Goal: Information Seeking & Learning: Find specific fact

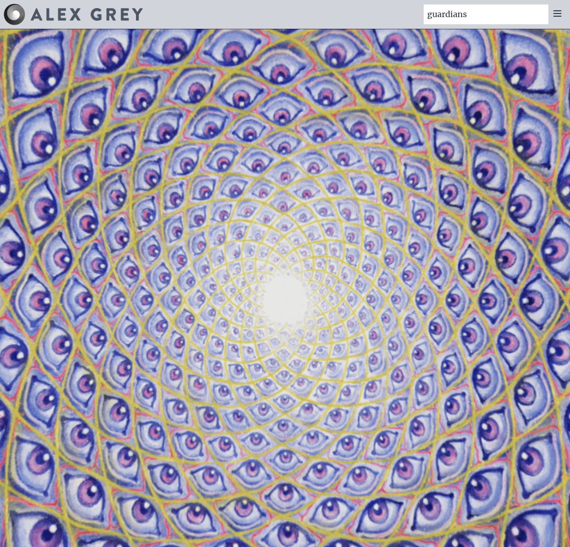
type input "guardians"
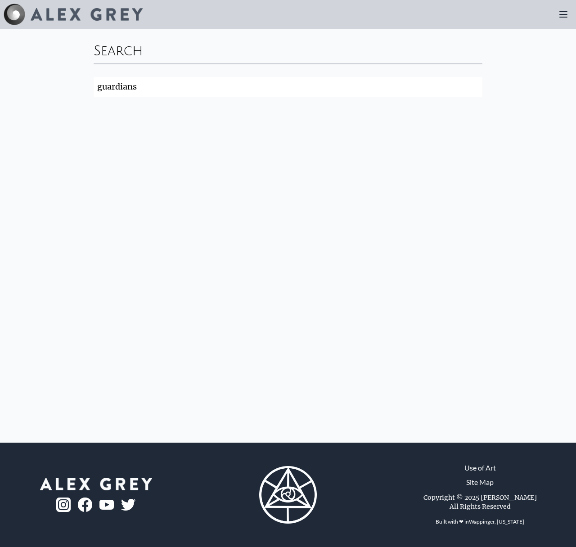
click at [196, 86] on input "guardians" at bounding box center [288, 87] width 389 height 20
type input "guardians of infinite vision"
click button "Search" at bounding box center [0, 0] width 0 height 0
click at [167, 134] on div "Search guardians of infinite vision Search" at bounding box center [288, 236] width 576 height 414
click at [149, 52] on div "Search" at bounding box center [288, 49] width 389 height 27
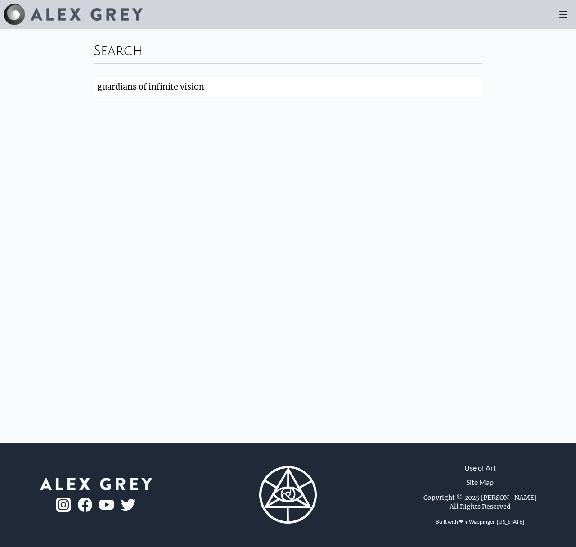
click at [103, 14] on img at bounding box center [87, 14] width 112 height 13
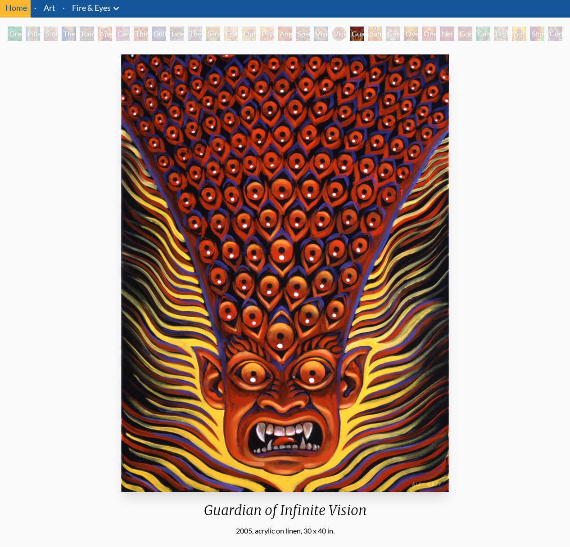
scroll to position [197, 0]
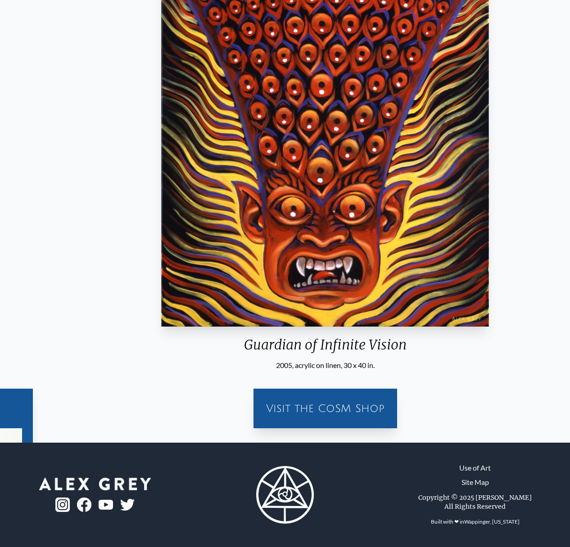
click at [275, 367] on div "2005, acrylic on linen, 30 x 40 in." at bounding box center [324, 365] width 335 height 11
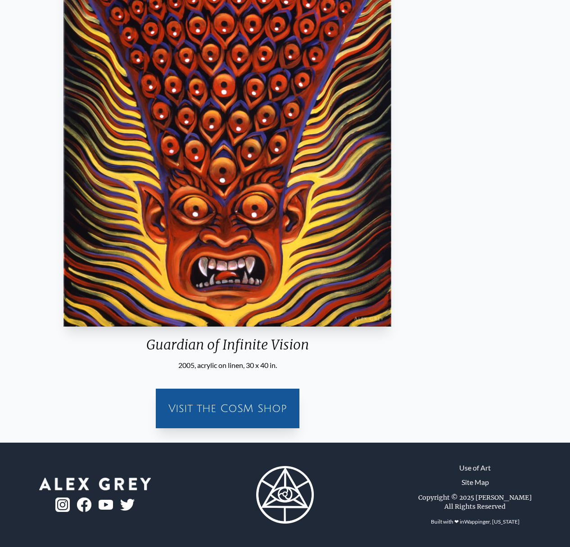
click at [279, 373] on div "Guardian of Infinite Vision 2005, acrylic on linen, 30 x 40 in. Visit the CoSM …" at bounding box center [227, 160] width 555 height 550
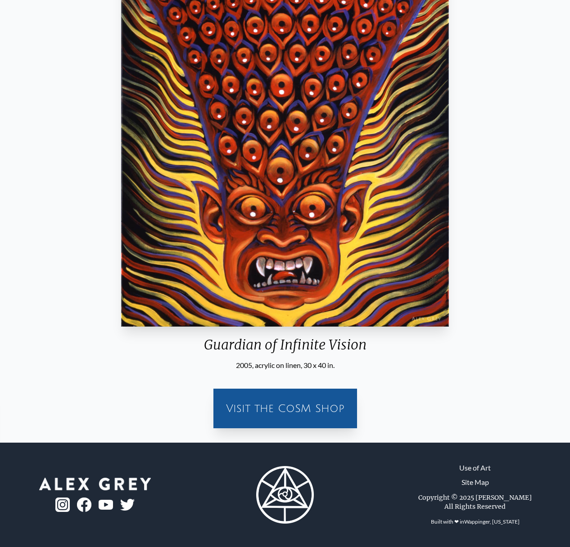
click at [276, 368] on div "2005, acrylic on linen, 30 x 40 in." at bounding box center [284, 365] width 335 height 11
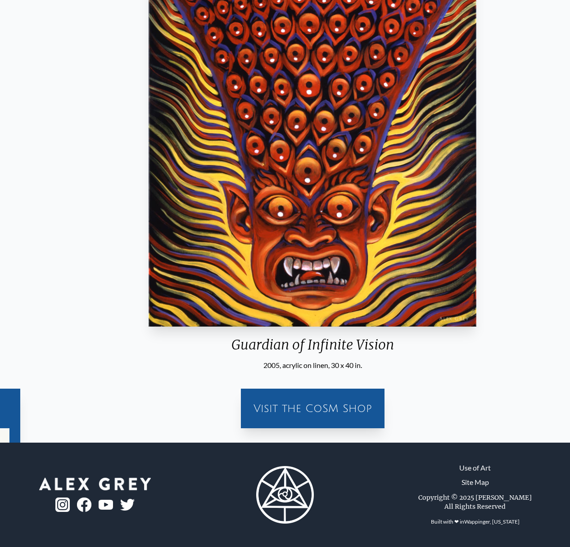
click at [268, 368] on div "2005, acrylic on linen, 30 x 40 in." at bounding box center [312, 365] width 335 height 11
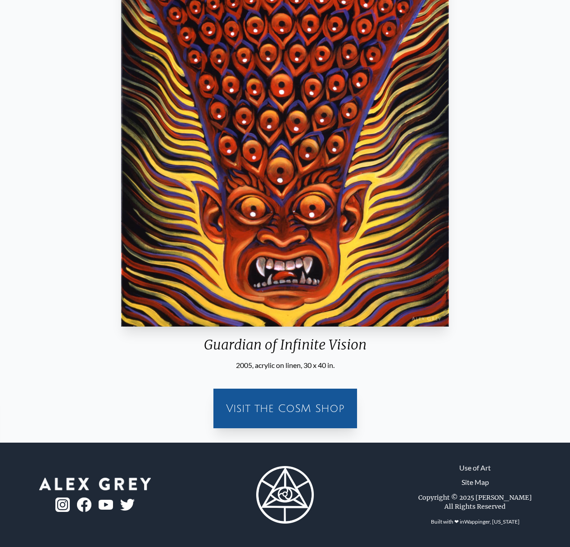
click at [270, 368] on div "2005, acrylic on linen, 30 x 40 in." at bounding box center [284, 365] width 335 height 11
